Goal: Task Accomplishment & Management: Complete application form

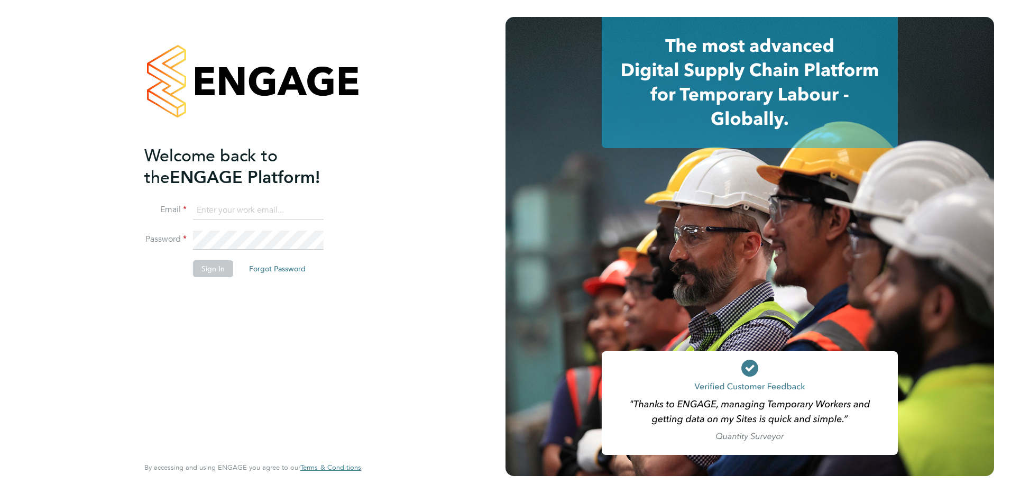
type input "renata.barbosa@ganymedesolutions.co.uk"
click at [209, 260] on button "Sign In" at bounding box center [213, 268] width 40 height 17
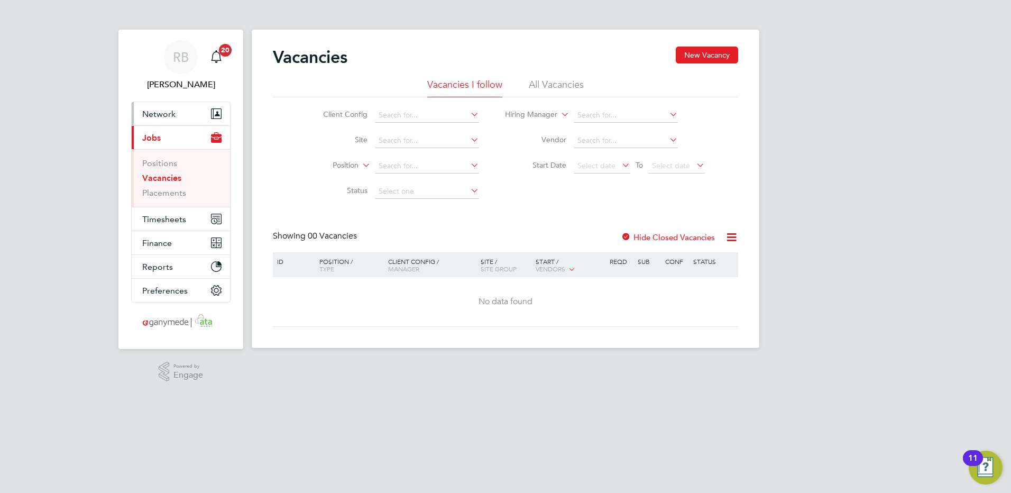
click at [157, 109] on span "Network" at bounding box center [158, 114] width 33 height 10
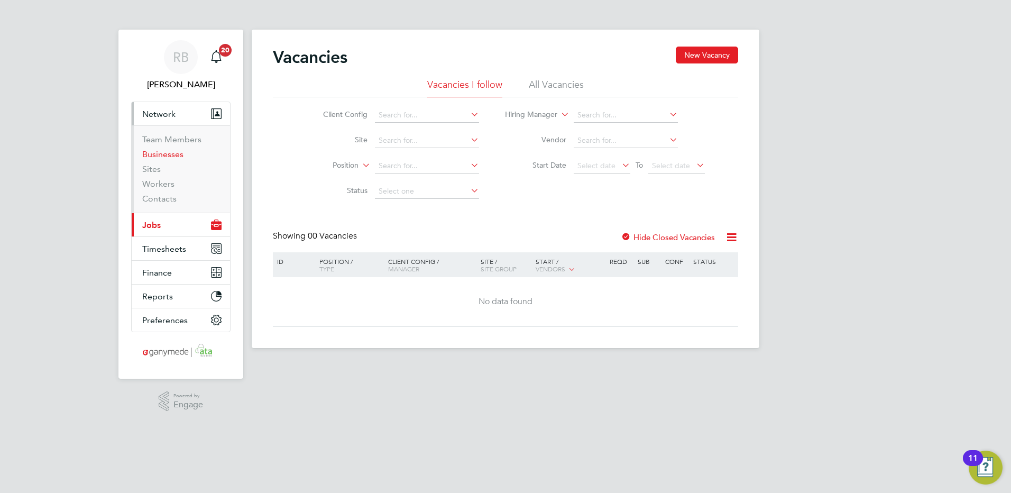
click at [159, 157] on link "Businesses" at bounding box center [162, 154] width 41 height 10
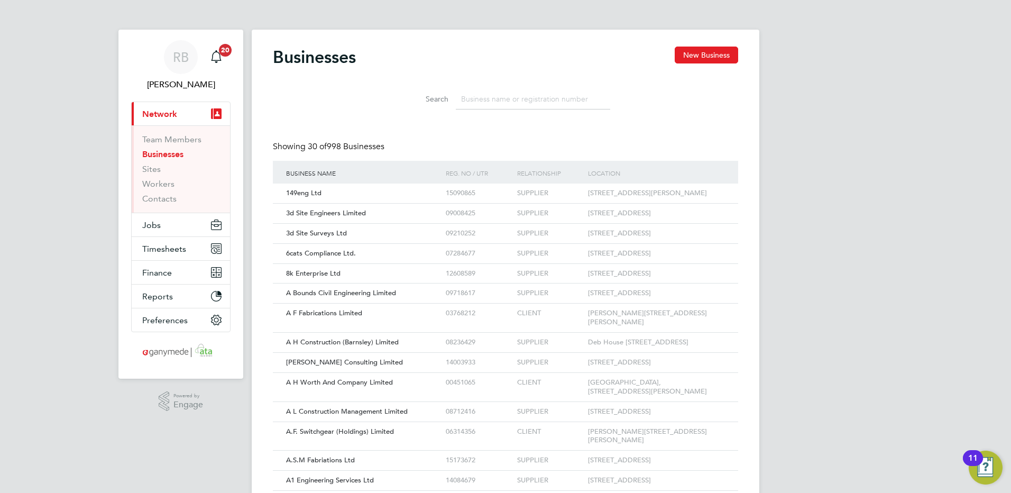
click at [481, 108] on input at bounding box center [533, 99] width 154 height 21
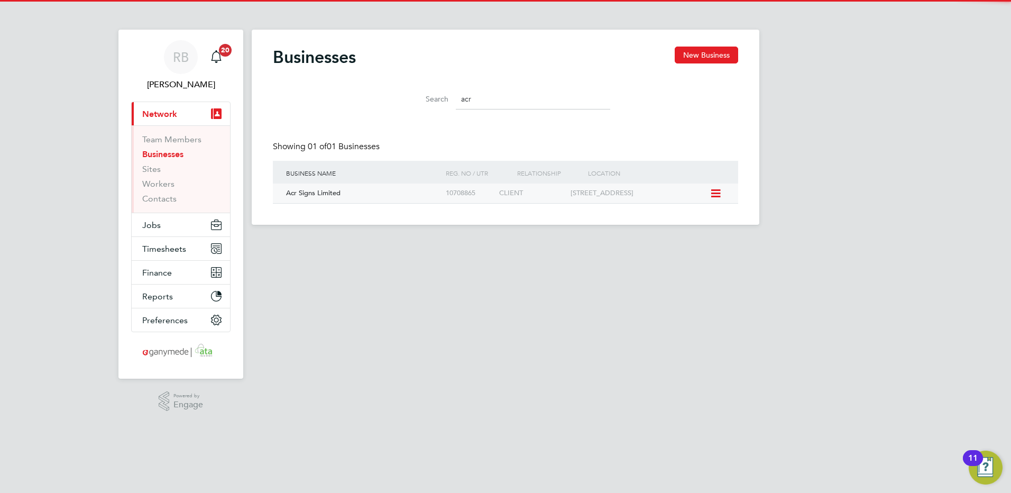
type input "acr"
click at [331, 190] on span "Acr Signs Limited" at bounding box center [313, 192] width 54 height 9
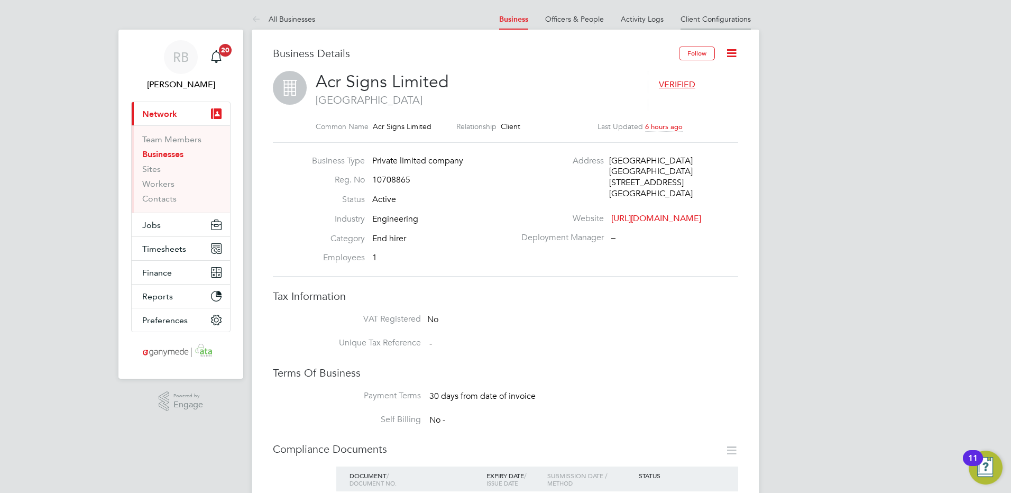
click at [737, 22] on link "Client Configurations" at bounding box center [716, 19] width 70 height 10
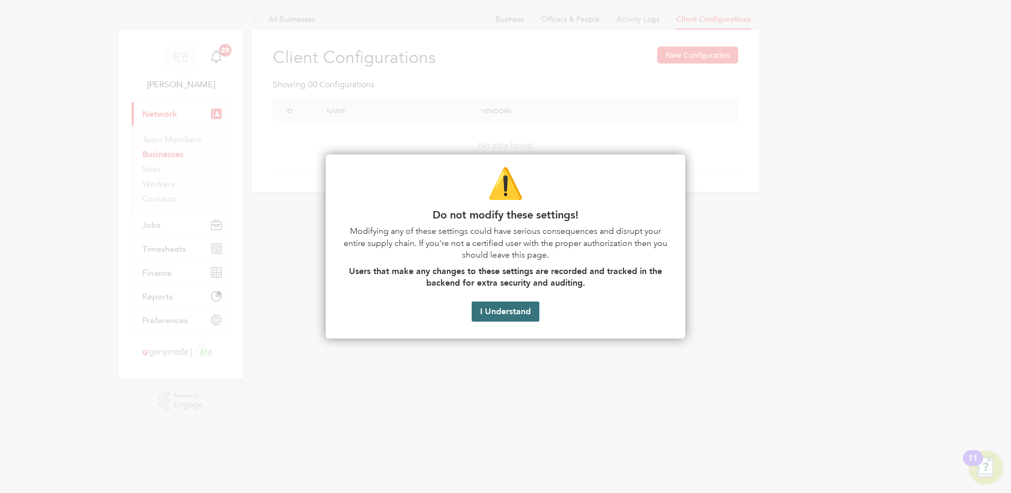
click at [488, 313] on button "I Understand" at bounding box center [506, 311] width 68 height 20
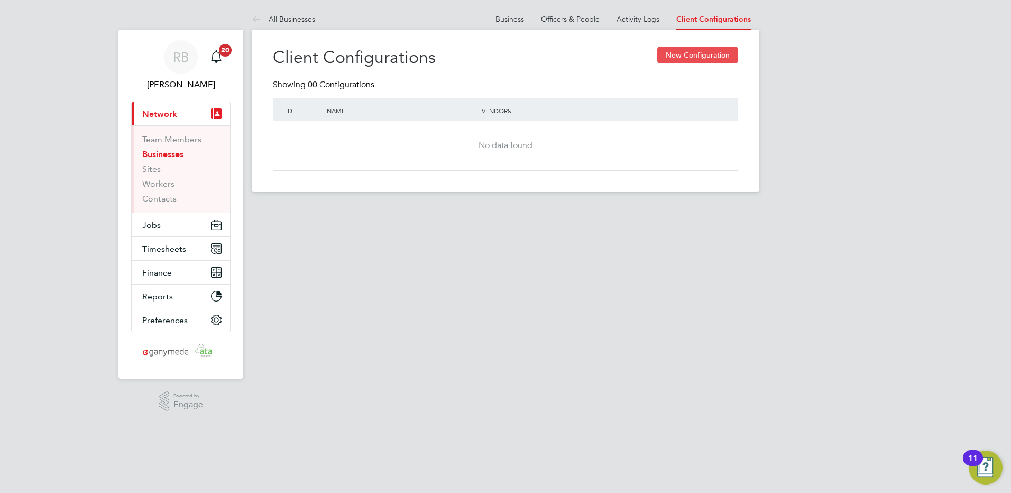
click at [705, 54] on button "New Configuration" at bounding box center [697, 55] width 81 height 17
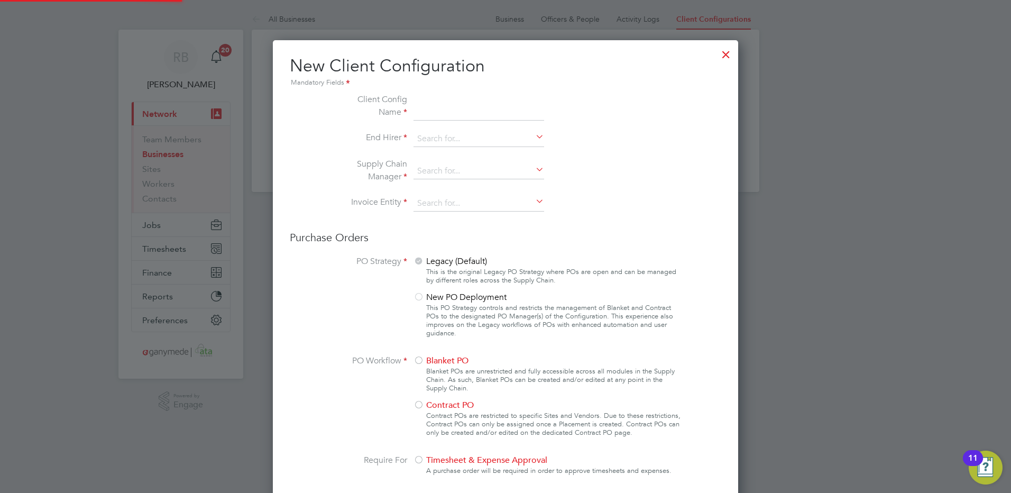
scroll to position [1001, 466]
click at [445, 109] on input at bounding box center [479, 107] width 131 height 28
type input "ACR Signs"
type input "Acr Signs Limited"
type input "Ganymede Solutions Limited"
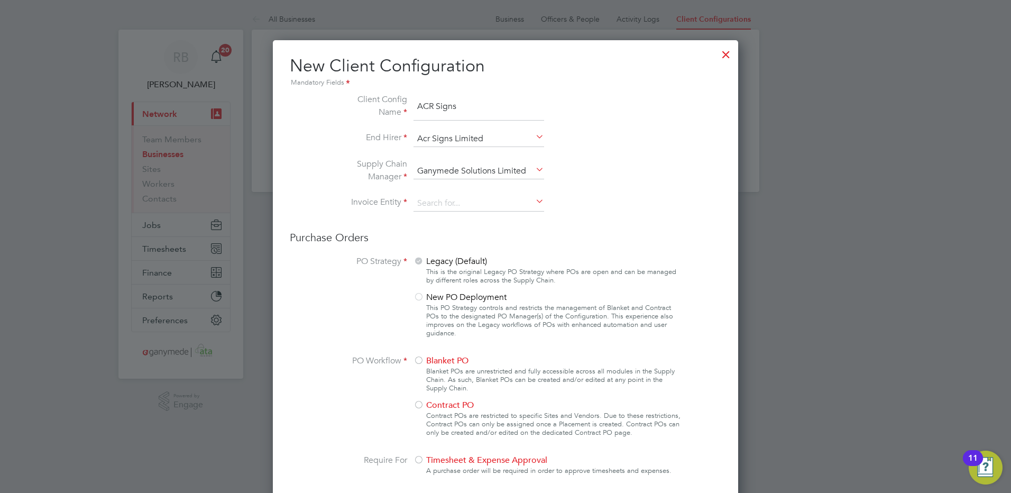
type input "Ganymede Solutions Limited"
click at [459, 136] on input at bounding box center [479, 139] width 131 height 16
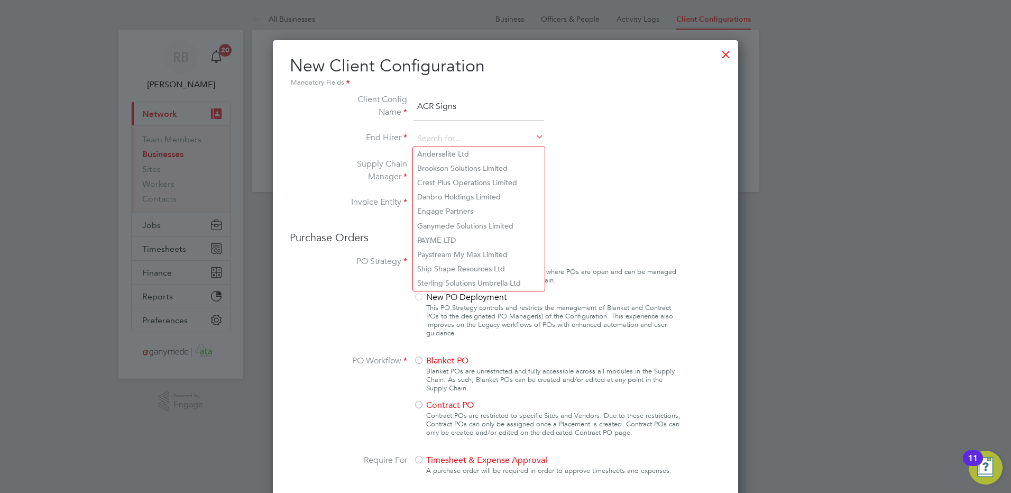
click at [668, 183] on li "Supply Chain Manager" at bounding box center [505, 177] width 355 height 38
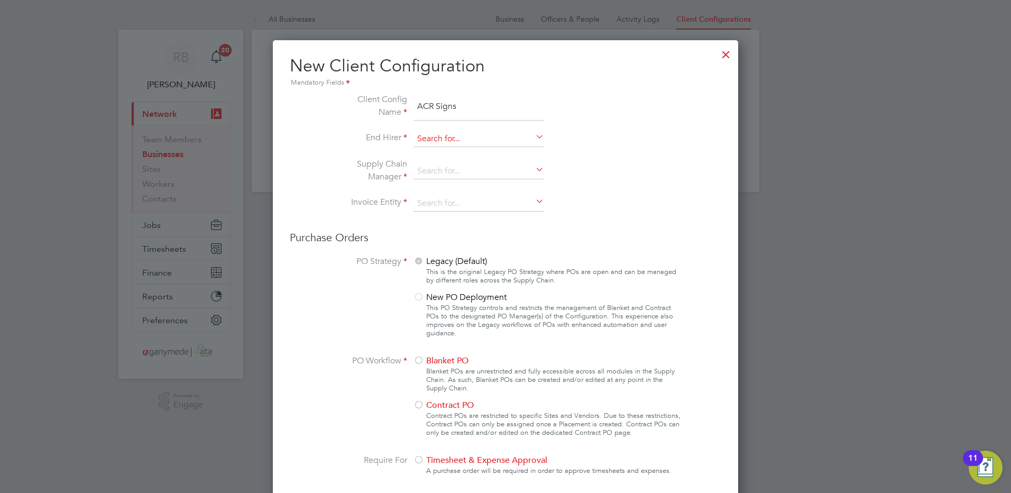
click at [469, 136] on input at bounding box center [479, 139] width 131 height 16
click at [446, 153] on li "Acr Signs Limited" at bounding box center [479, 154] width 132 height 14
type input "Acr Signs Limited"
click at [452, 175] on input at bounding box center [479, 171] width 131 height 16
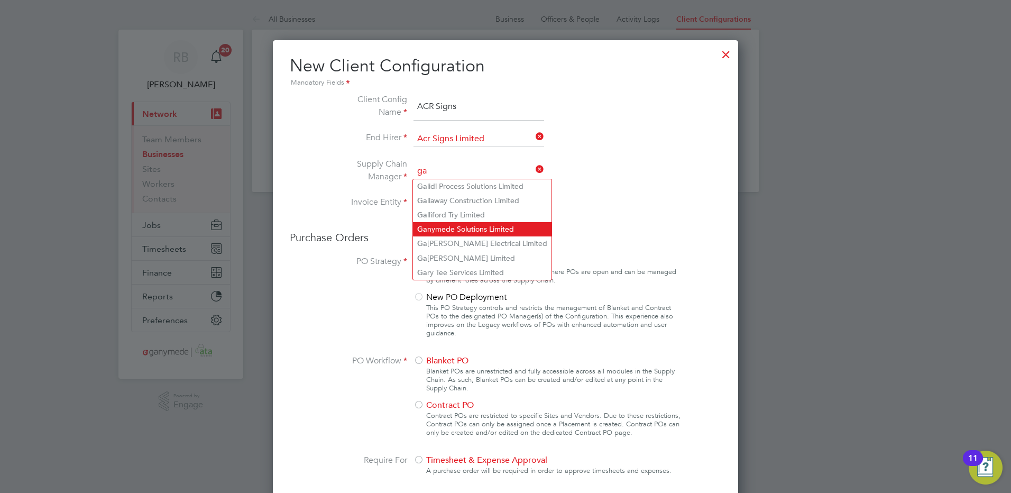
click at [467, 224] on li "Ga nymede Solutions Limited" at bounding box center [482, 229] width 139 height 14
type input "Ganymede Solutions Limited"
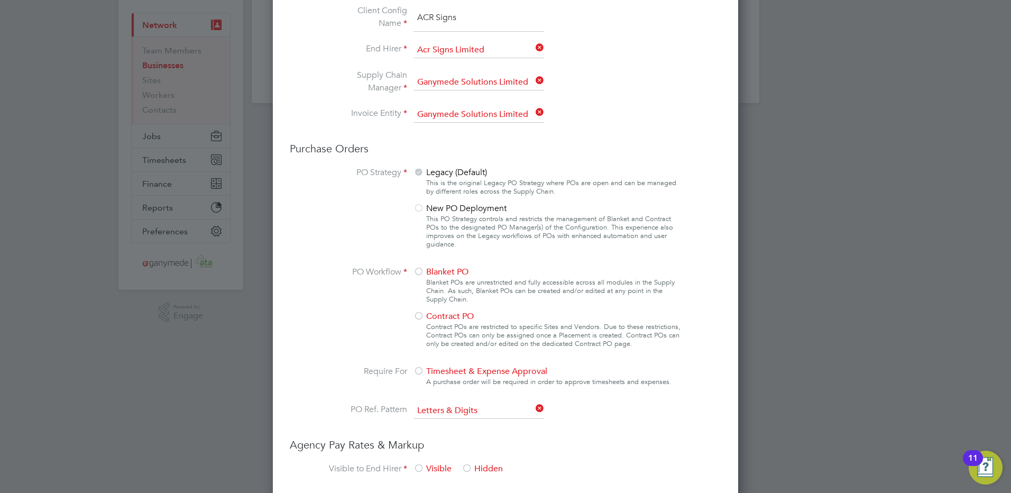
scroll to position [106, 0]
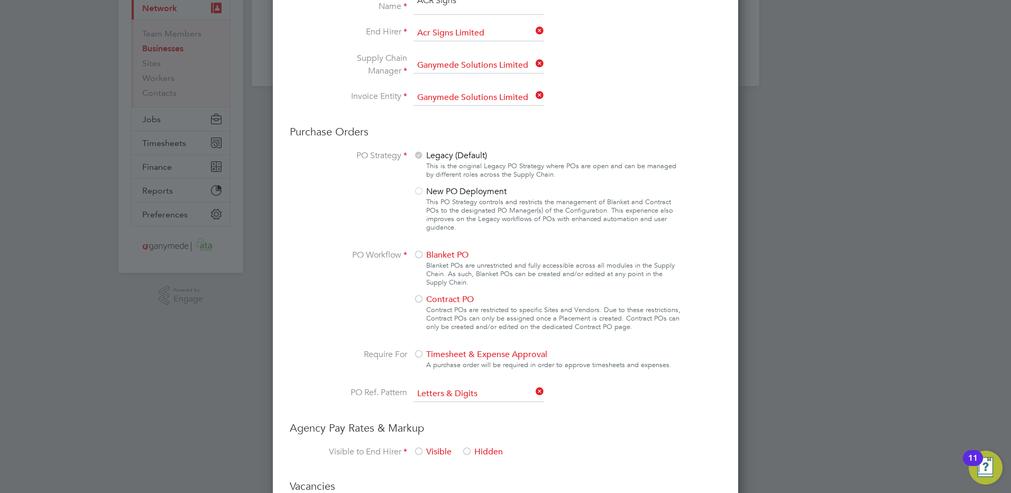
click at [442, 251] on span "Blanket PO" at bounding box center [441, 255] width 55 height 11
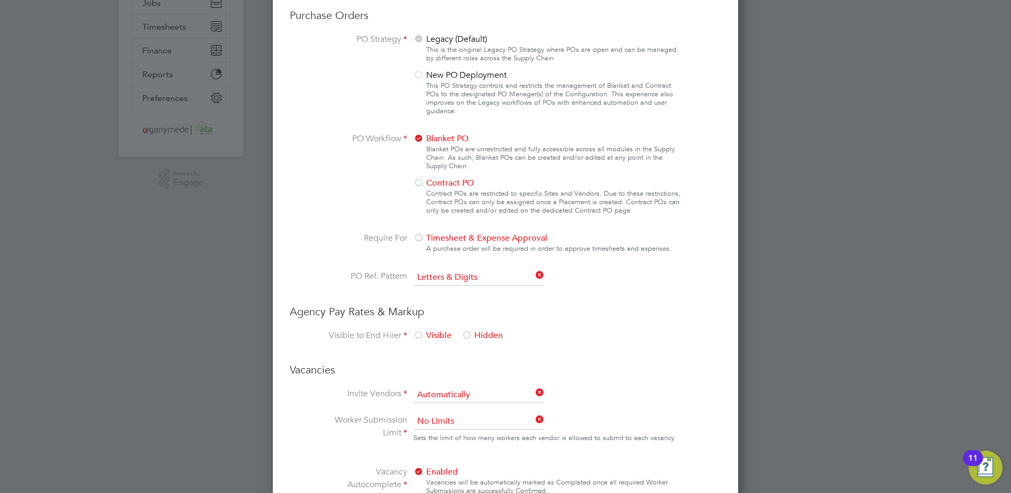
scroll to position [317, 0]
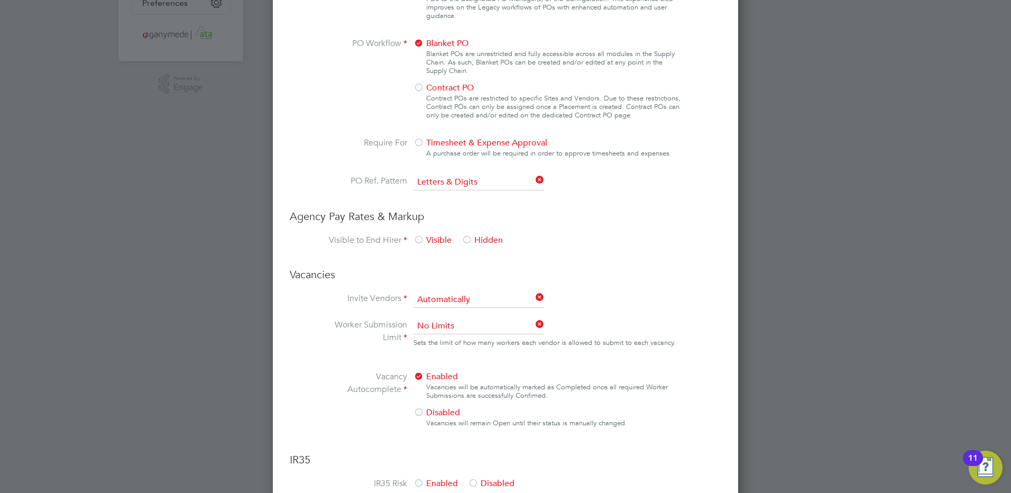
click at [465, 242] on div at bounding box center [467, 240] width 11 height 11
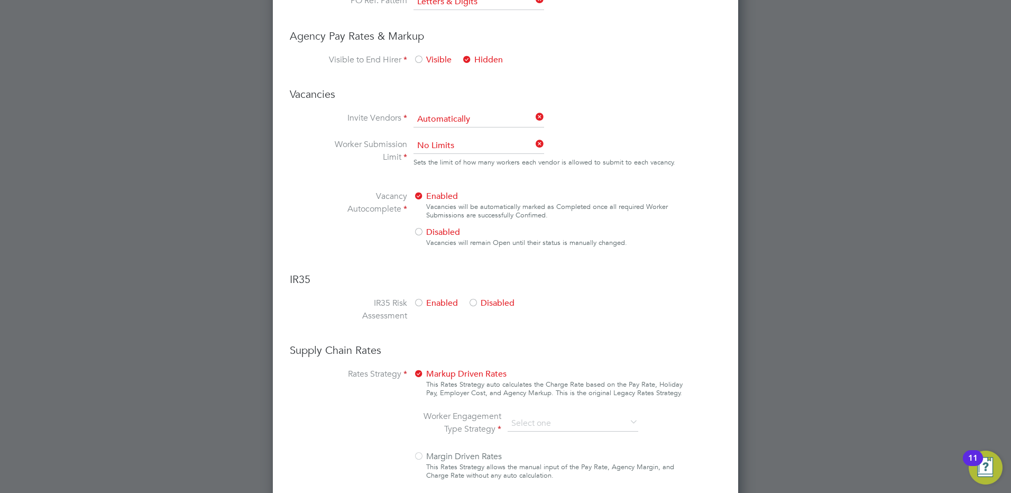
scroll to position [529, 0]
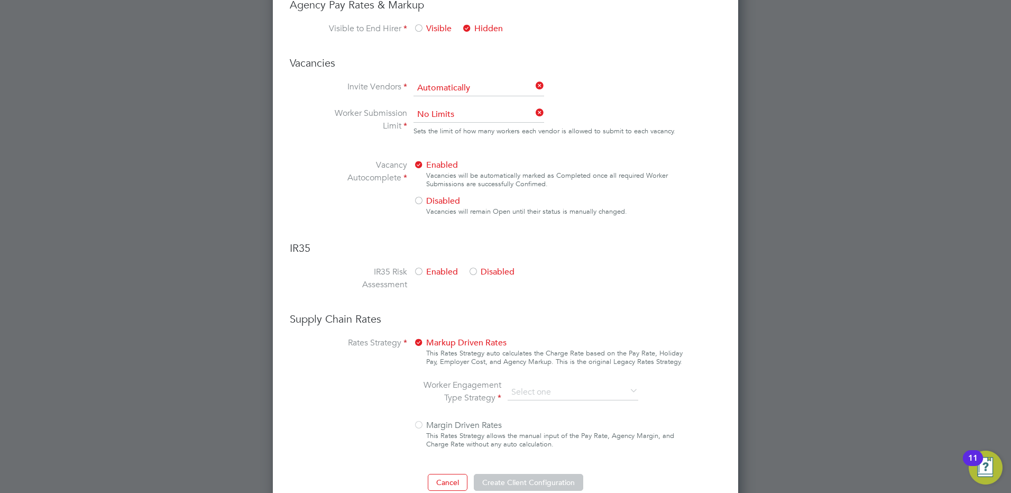
click at [472, 271] on div at bounding box center [473, 272] width 11 height 11
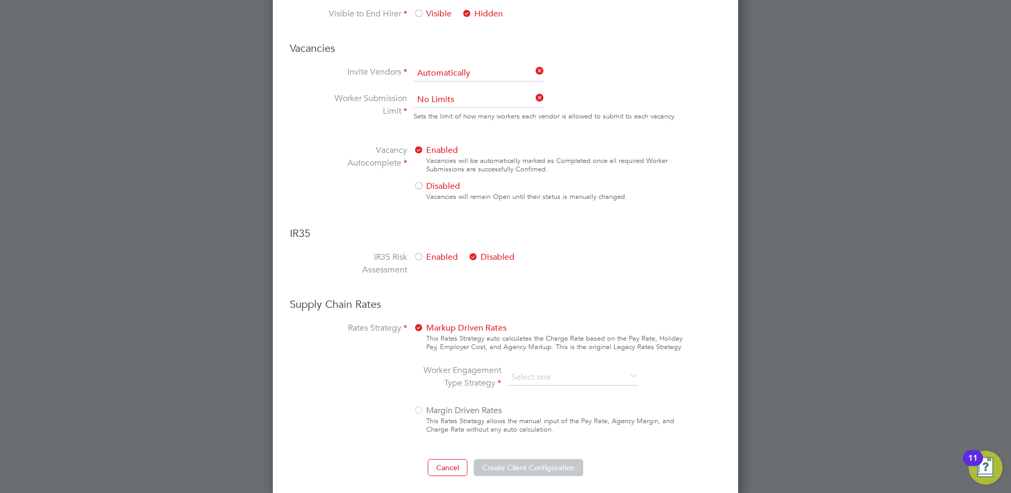
scroll to position [548, 0]
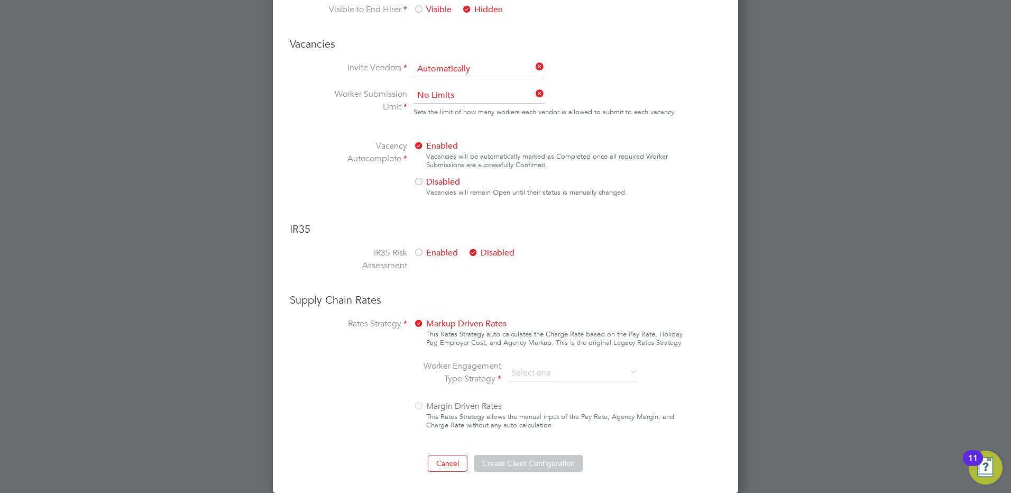
click at [426, 249] on span "Enabled" at bounding box center [436, 253] width 44 height 11
click at [475, 253] on div at bounding box center [473, 253] width 11 height 11
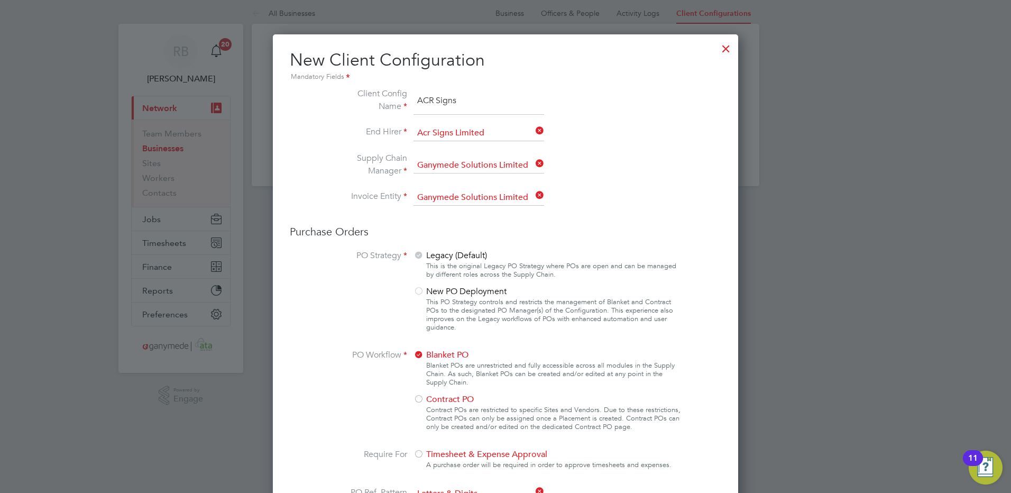
scroll to position [0, 0]
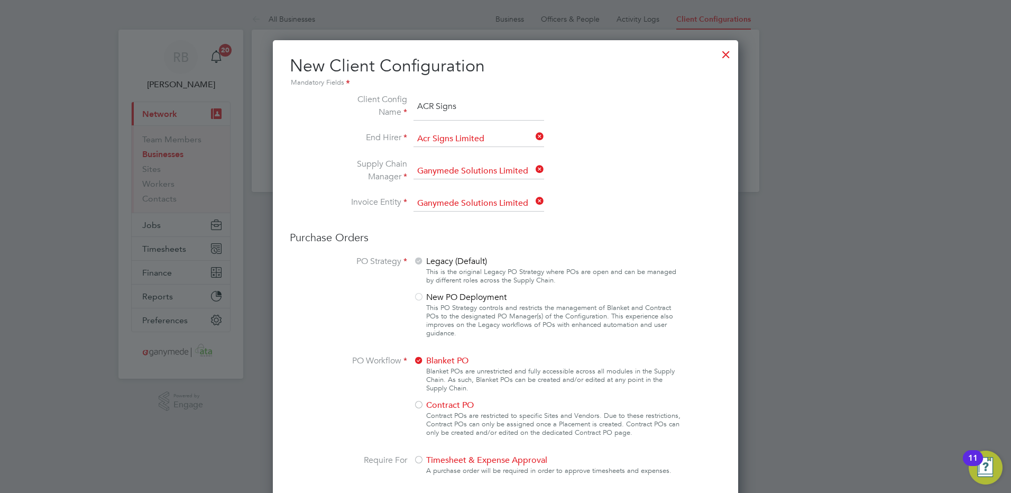
click at [729, 55] on div at bounding box center [726, 51] width 19 height 19
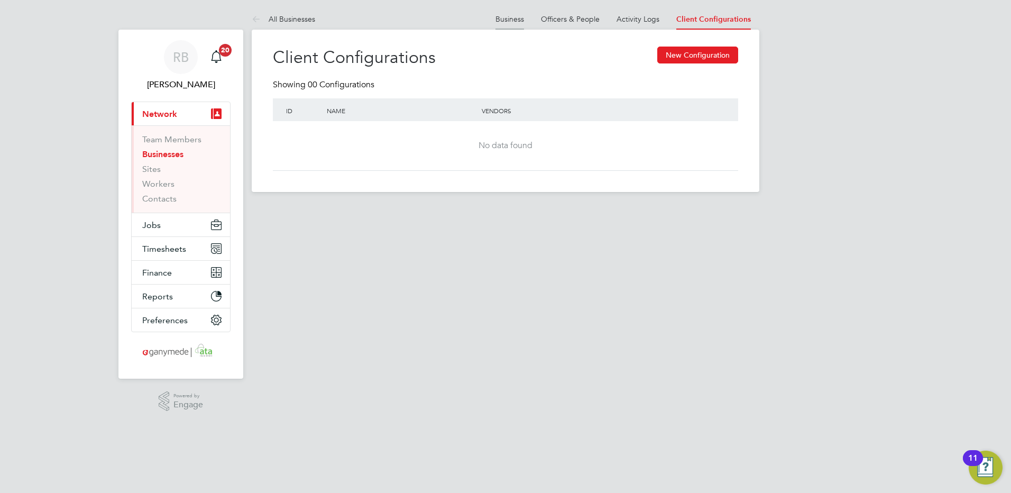
click at [510, 15] on link "Business" at bounding box center [510, 19] width 29 height 10
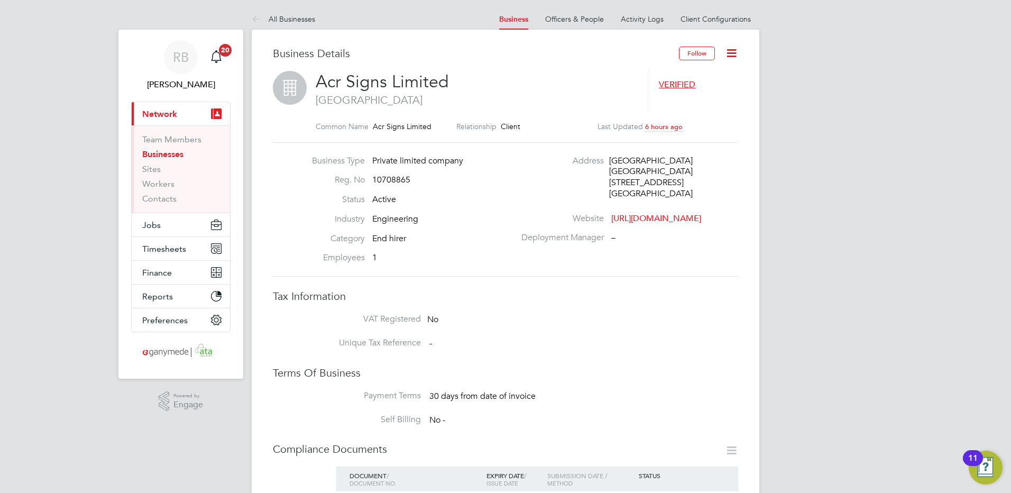
click at [736, 58] on icon at bounding box center [731, 53] width 13 height 13
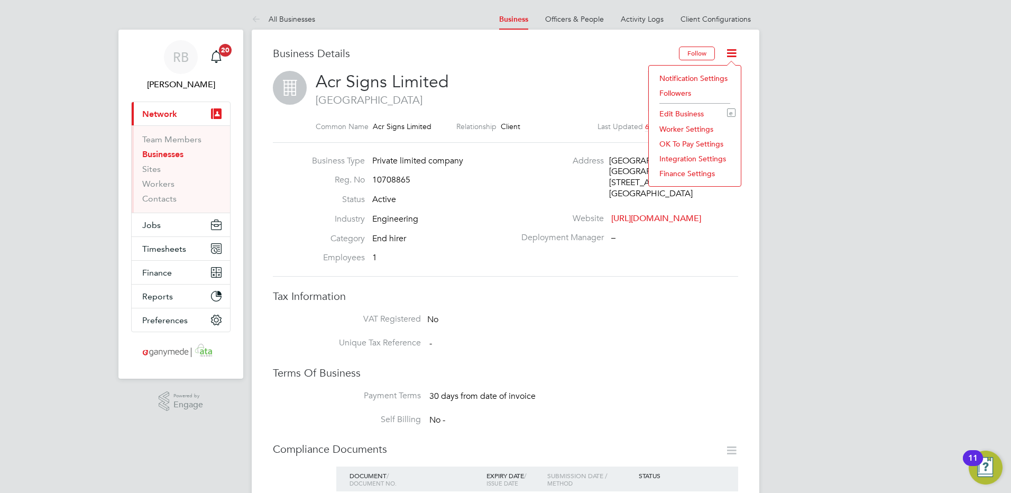
click at [694, 115] on li "Edit Business e" at bounding box center [694, 113] width 81 height 15
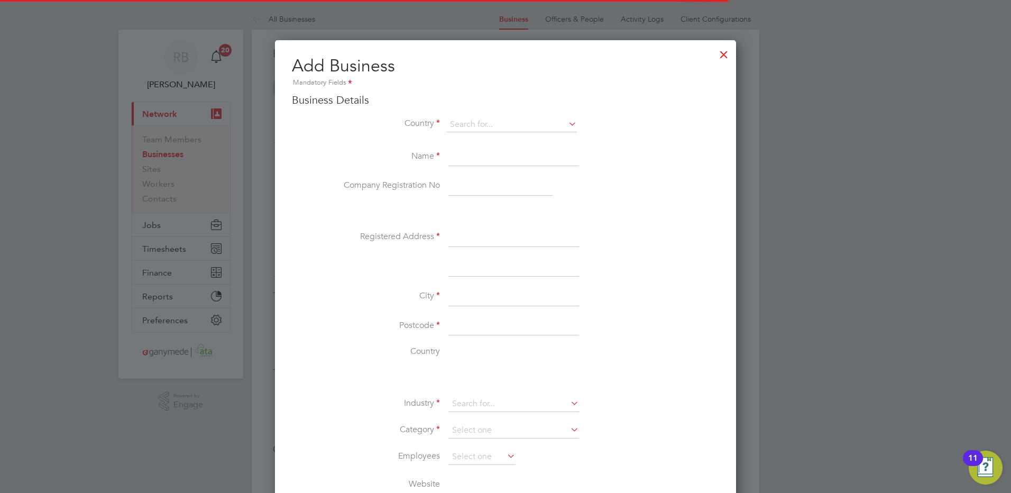
click at [725, 59] on div at bounding box center [723, 51] width 19 height 19
